Goal: Transaction & Acquisition: Purchase product/service

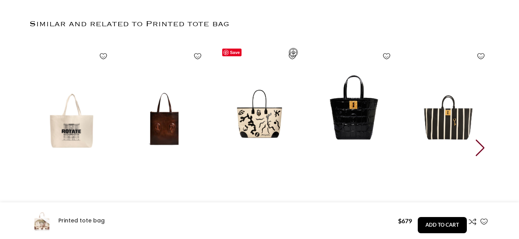
scroll to position [0, 81]
click at [479, 148] on div "Next slide" at bounding box center [480, 148] width 10 height 17
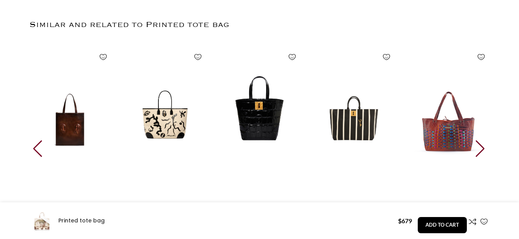
click at [479, 148] on div "Next slide" at bounding box center [480, 149] width 10 height 17
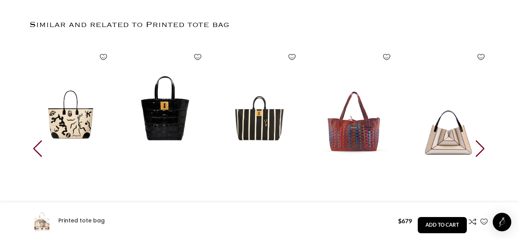
click at [479, 148] on div "Next slide" at bounding box center [480, 149] width 10 height 17
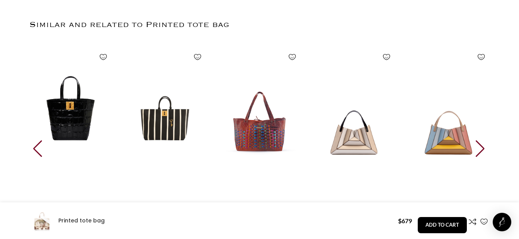
click at [479, 148] on div "Next slide" at bounding box center [480, 149] width 10 height 17
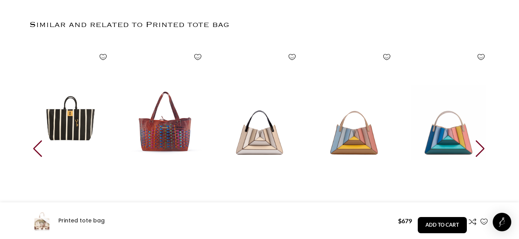
click at [479, 147] on div "Next slide" at bounding box center [480, 149] width 10 height 17
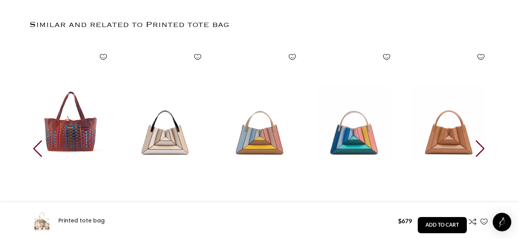
scroll to position [0, 163]
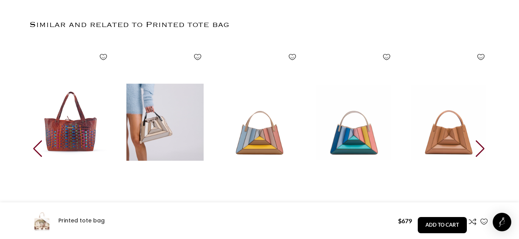
click at [173, 133] on img "7 / 30" at bounding box center [164, 122] width 85 height 159
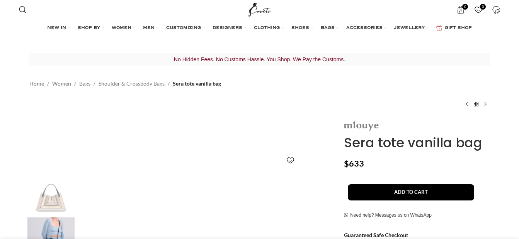
click at [368, 123] on img at bounding box center [361, 126] width 35 height 10
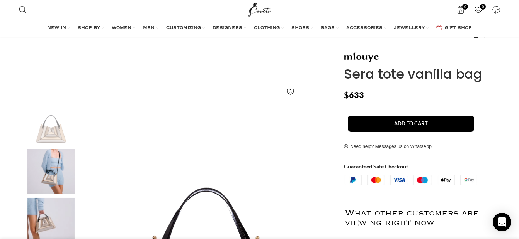
scroll to position [77, 0]
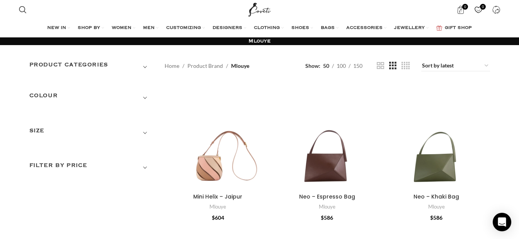
click at [453, 68] on span "Show sidebar" at bounding box center [259, 119] width 519 height 239
click at [432, 66] on span "Show sidebar" at bounding box center [259, 119] width 519 height 239
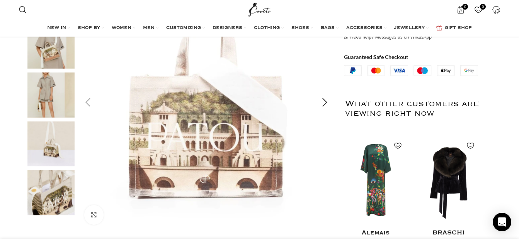
scroll to position [230, 0]
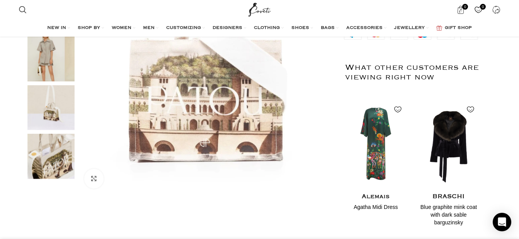
click at [40, 161] on img "5 / 5" at bounding box center [50, 156] width 47 height 45
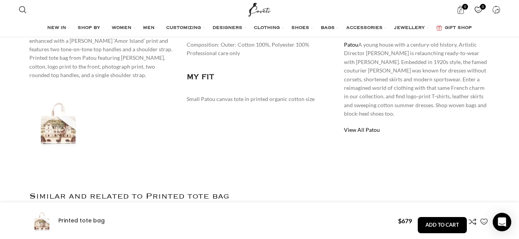
scroll to position [539, 0]
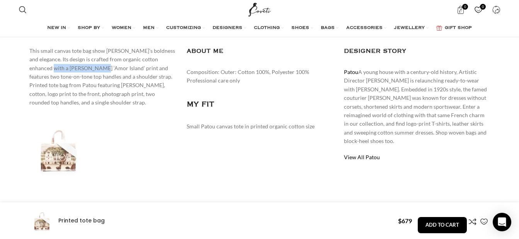
drag, startPoint x: 45, startPoint y: 69, endPoint x: 95, endPoint y: 66, distance: 49.9
click at [95, 66] on p "This small canvas tote bag show Patou’s boldness and elegance. Its design is cr…" at bounding box center [102, 77] width 146 height 61
copy p "Jean-Jacques Lequeu"
